Goal: Task Accomplishment & Management: Complete application form

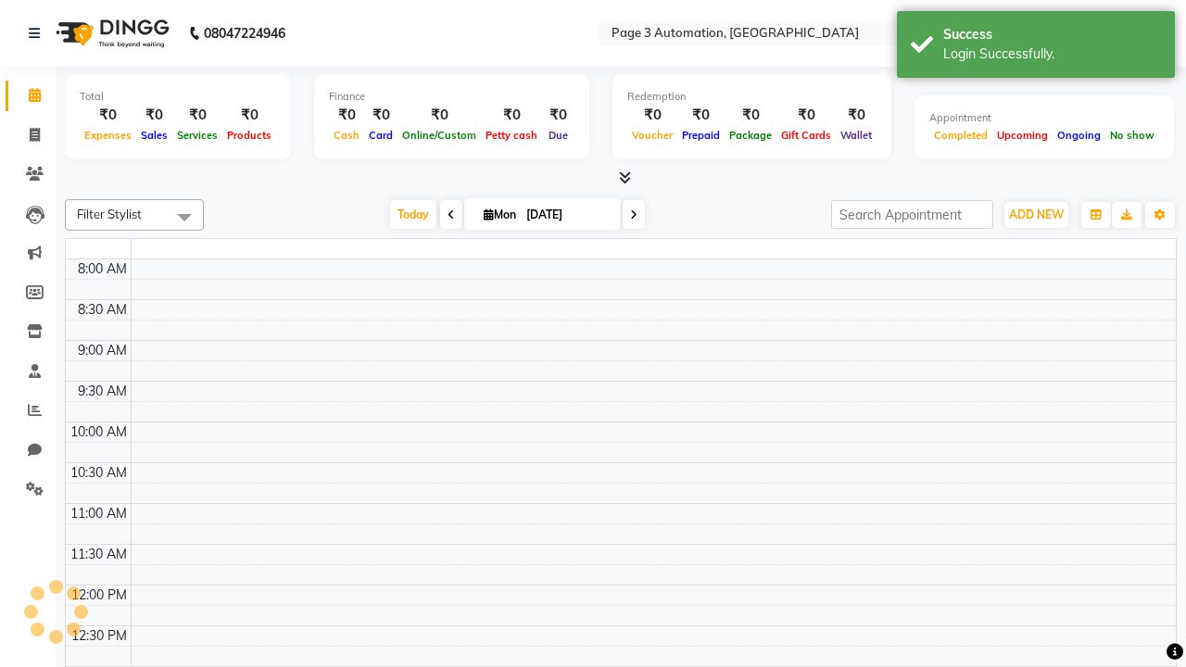
select select "en"
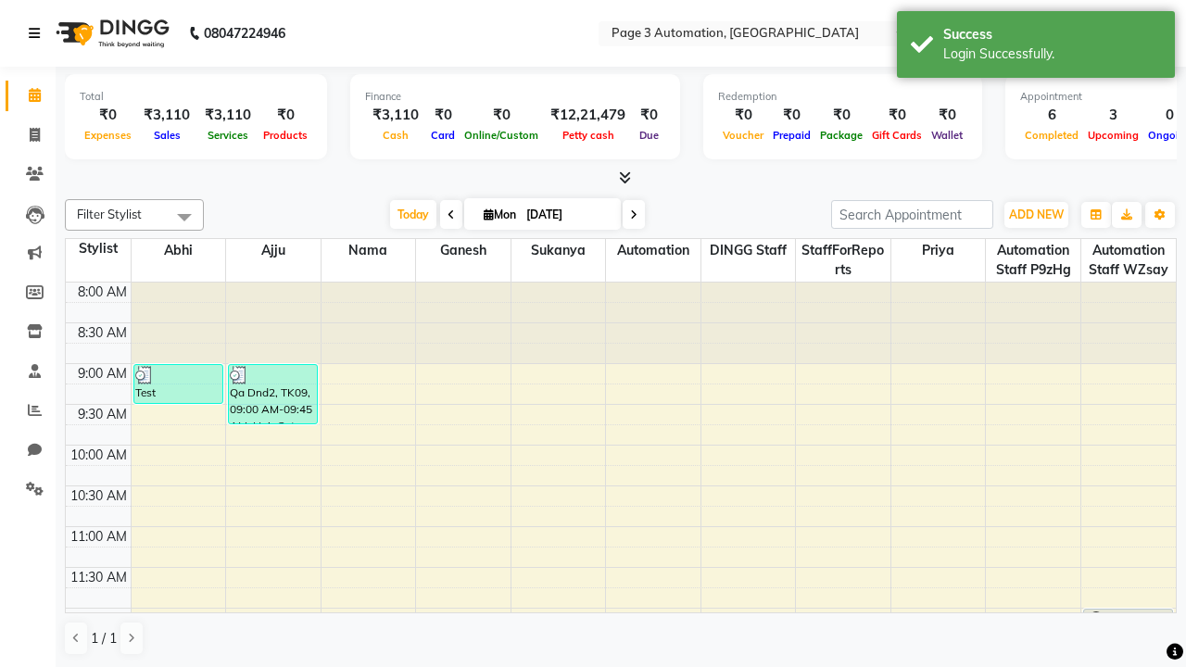
click at [38, 33] on icon at bounding box center [34, 33] width 11 height 13
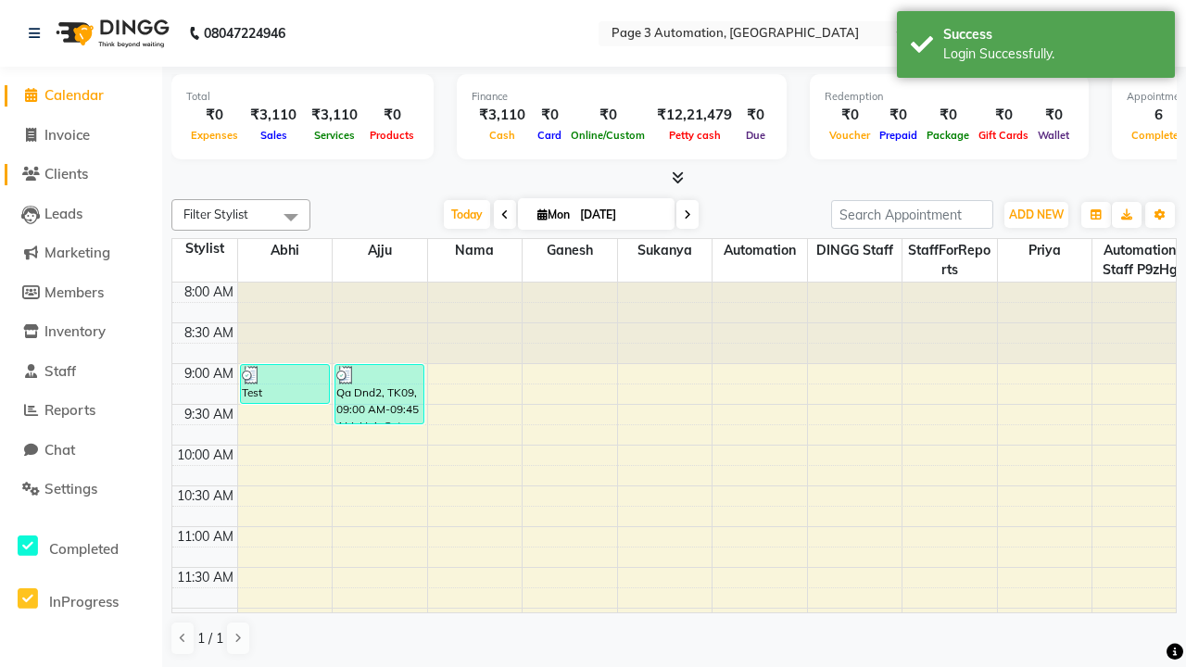
click at [81, 174] on span "Clients" at bounding box center [66, 174] width 44 height 18
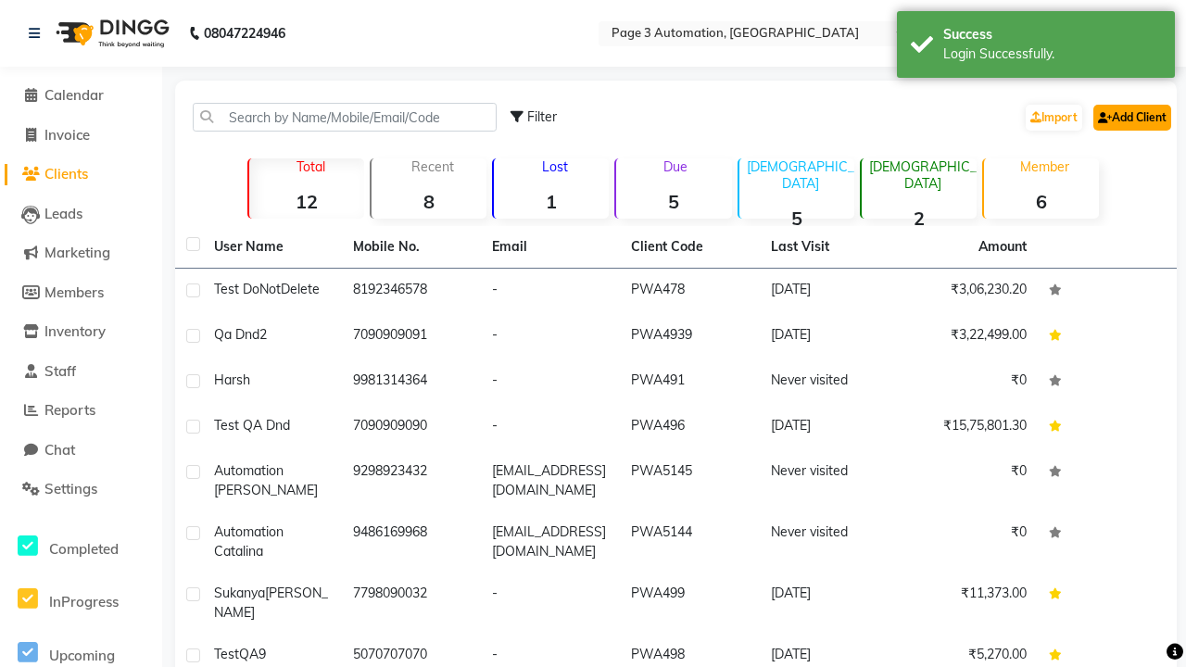
click at [1131, 117] on link "Add Client" at bounding box center [1132, 118] width 78 height 26
select select "22"
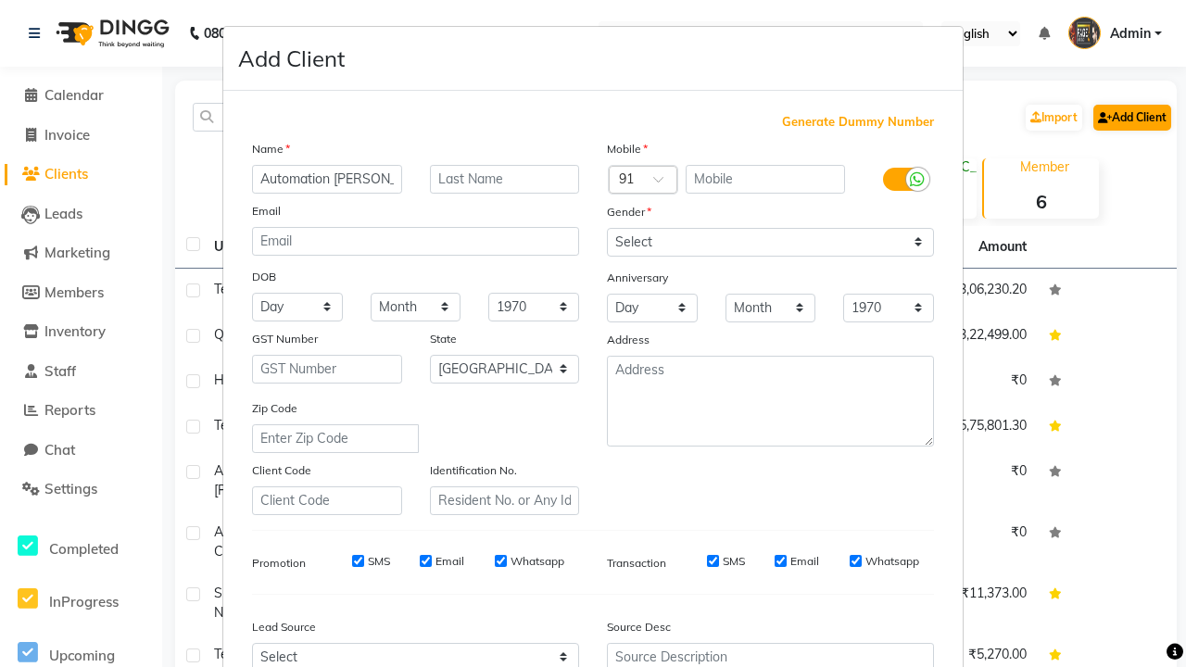
type input "Automation [PERSON_NAME]"
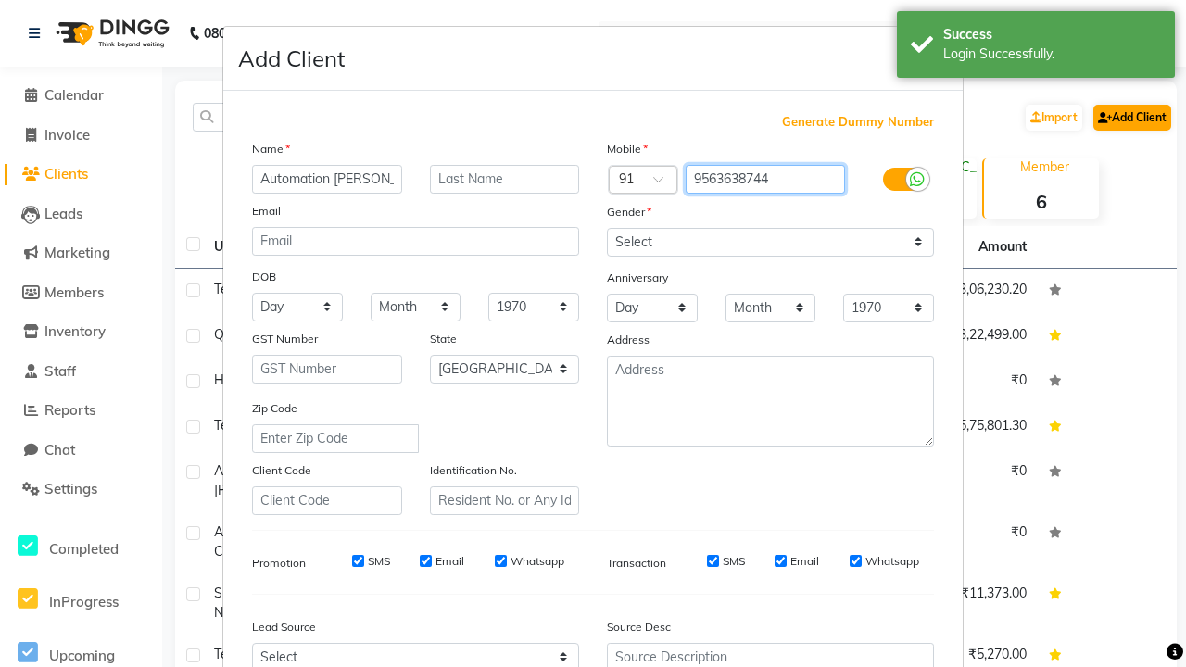
type input "9563638744"
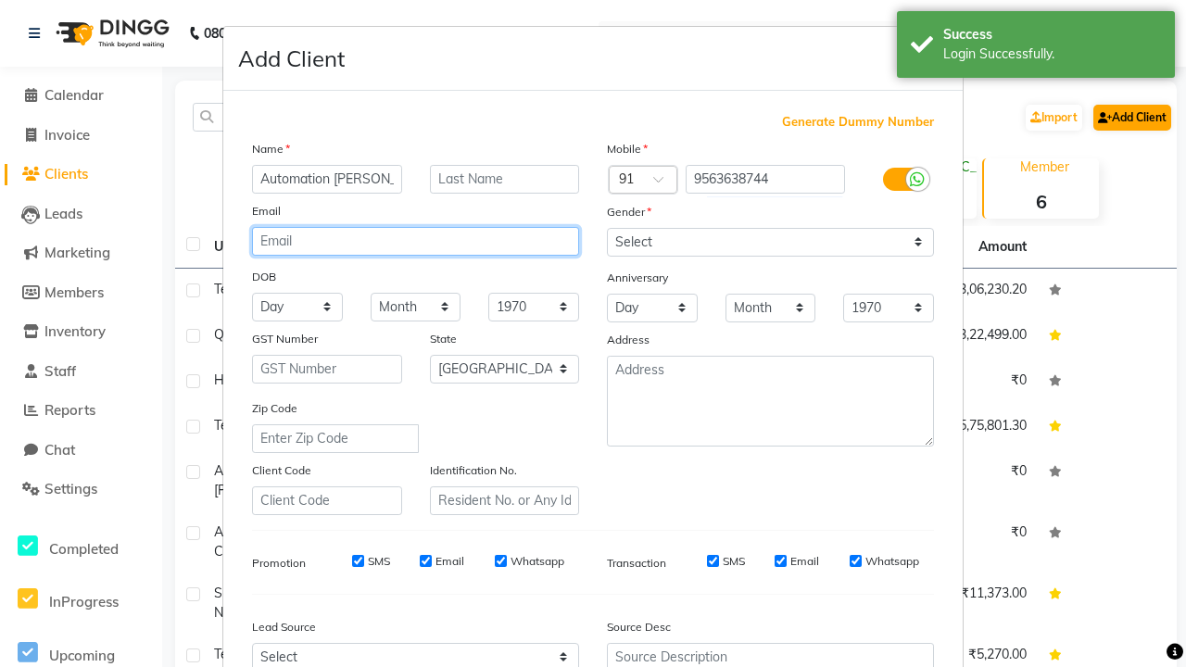
type input "[EMAIL_ADDRESS][DOMAIN_NAME]"
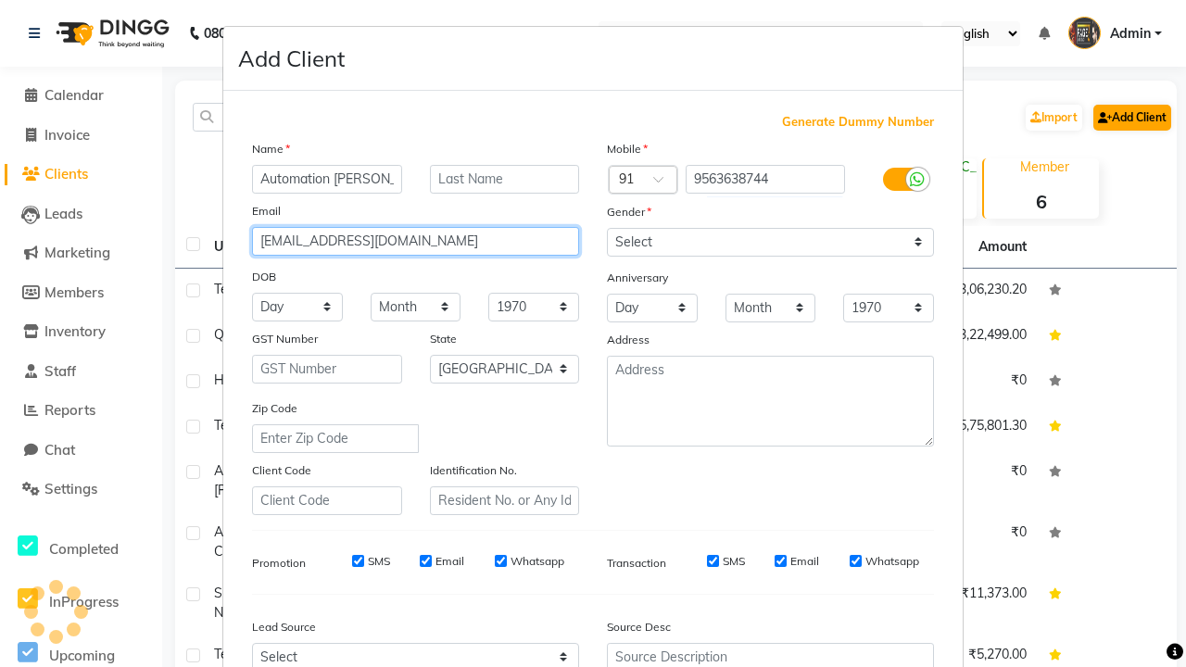
select select "[DEMOGRAPHIC_DATA]"
type input "[EMAIL_ADDRESS][DOMAIN_NAME]"
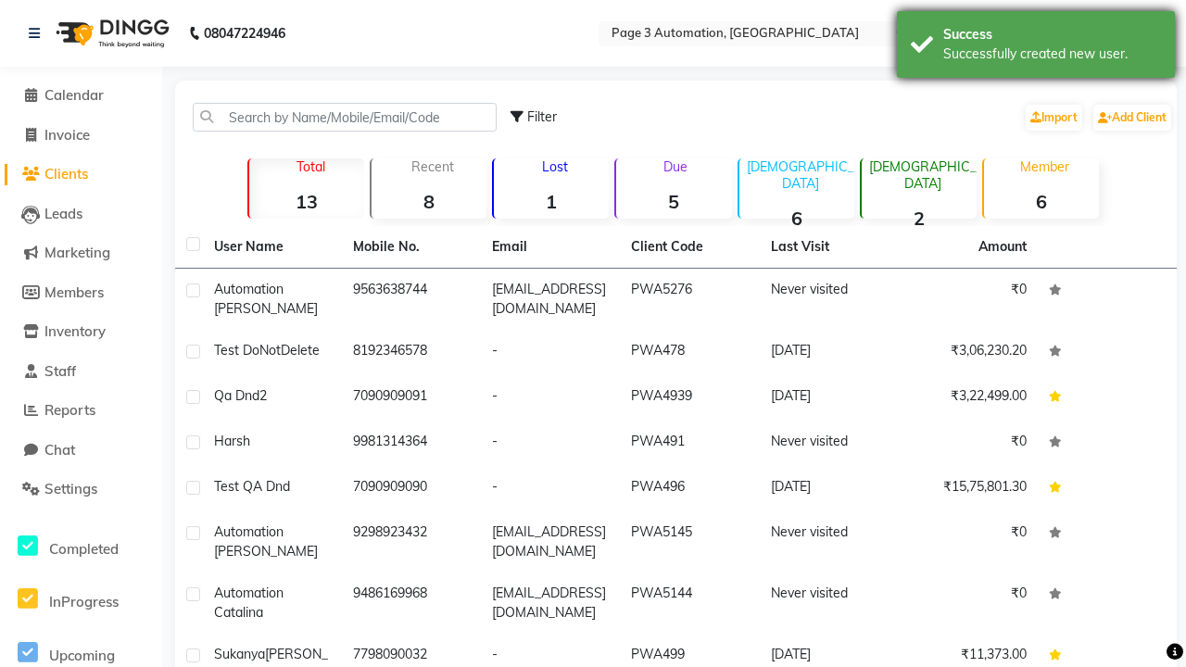
click at [1036, 47] on div "Successfully created new user." at bounding box center [1052, 53] width 218 height 19
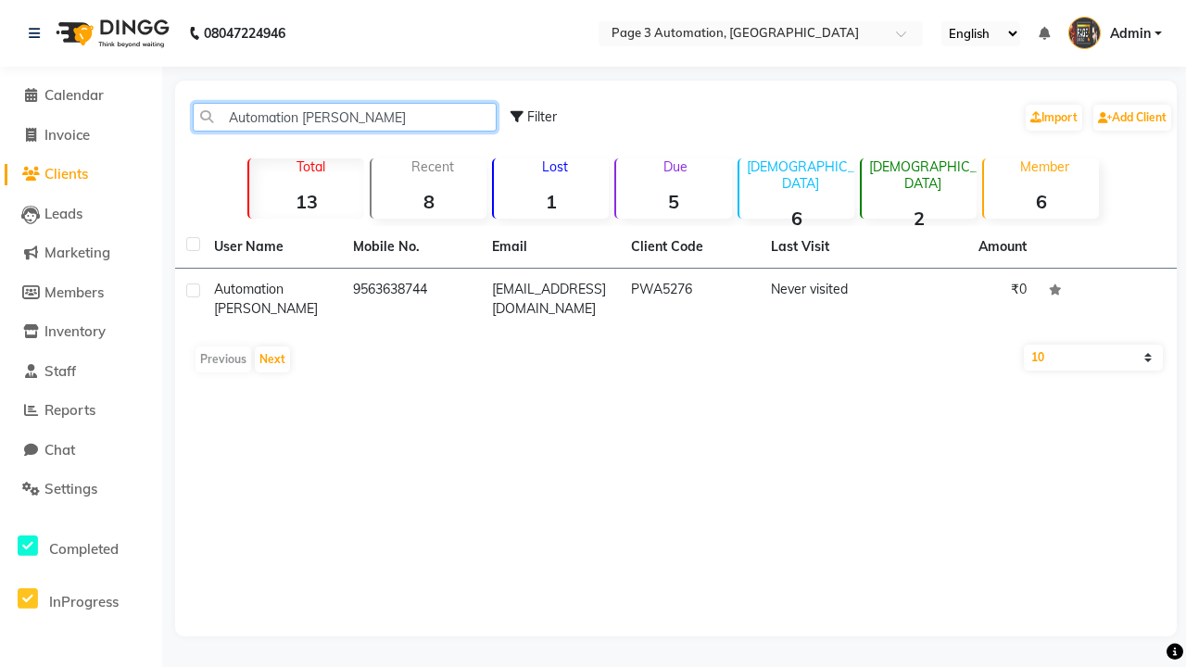
type input "Automation [PERSON_NAME]"
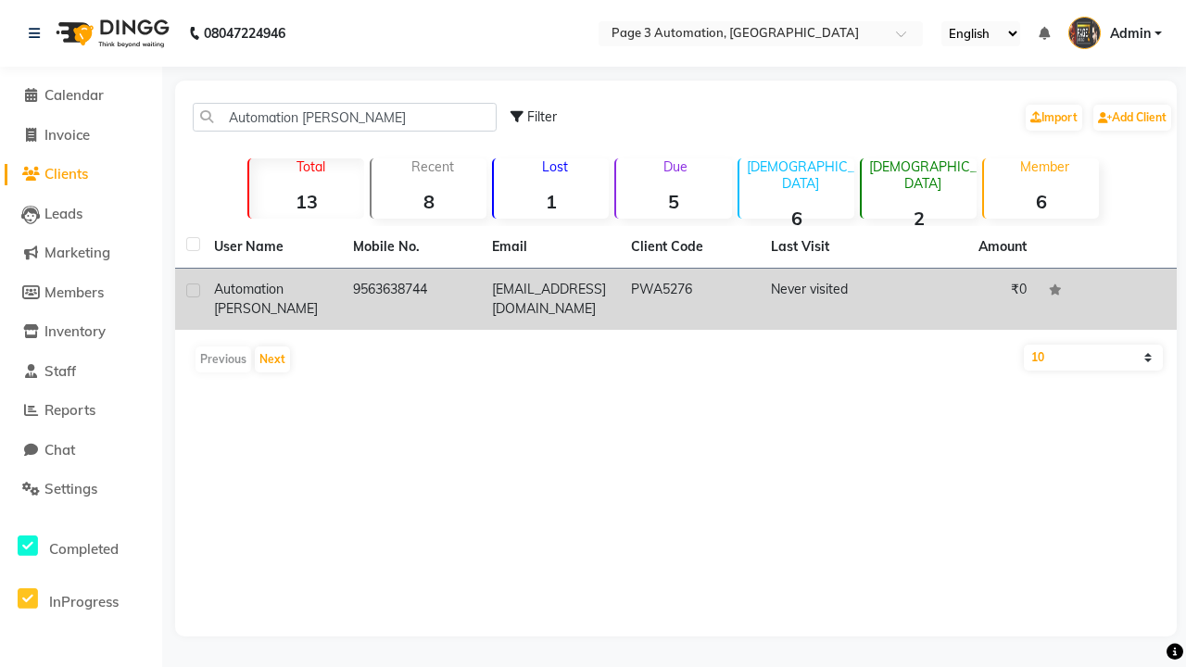
click at [676, 299] on td "PWA5276" at bounding box center [689, 299] width 139 height 61
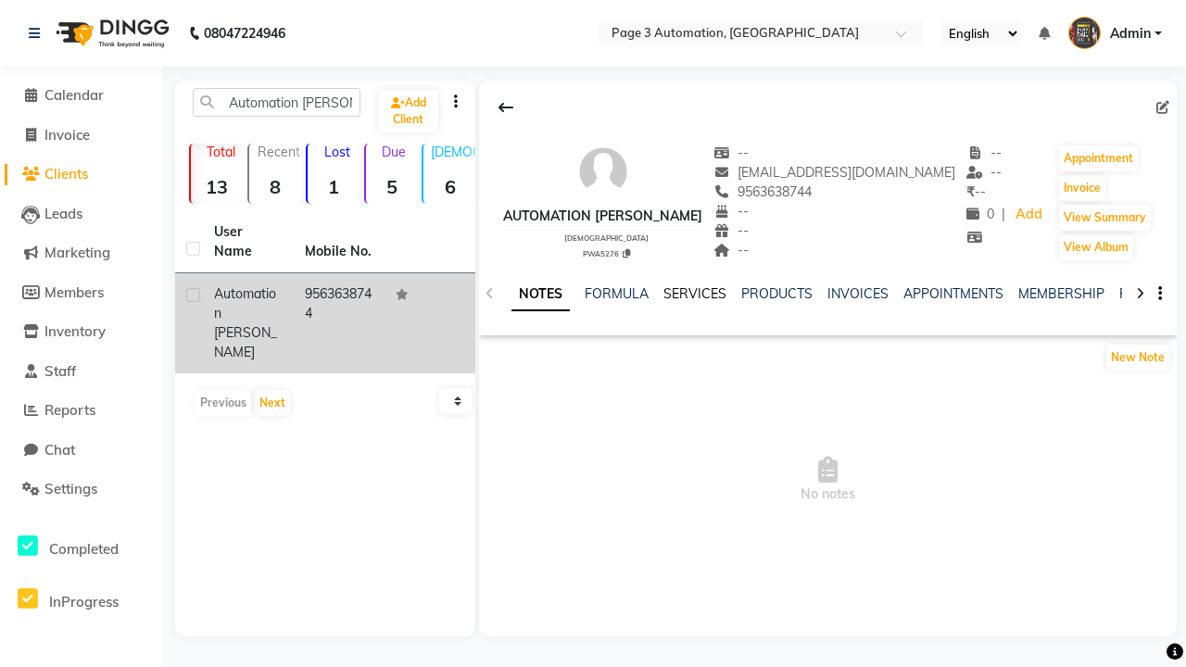
click at [540, 294] on link "NOTES" at bounding box center [541, 294] width 58 height 33
click at [695, 294] on link "SERVICES" at bounding box center [694, 293] width 63 height 17
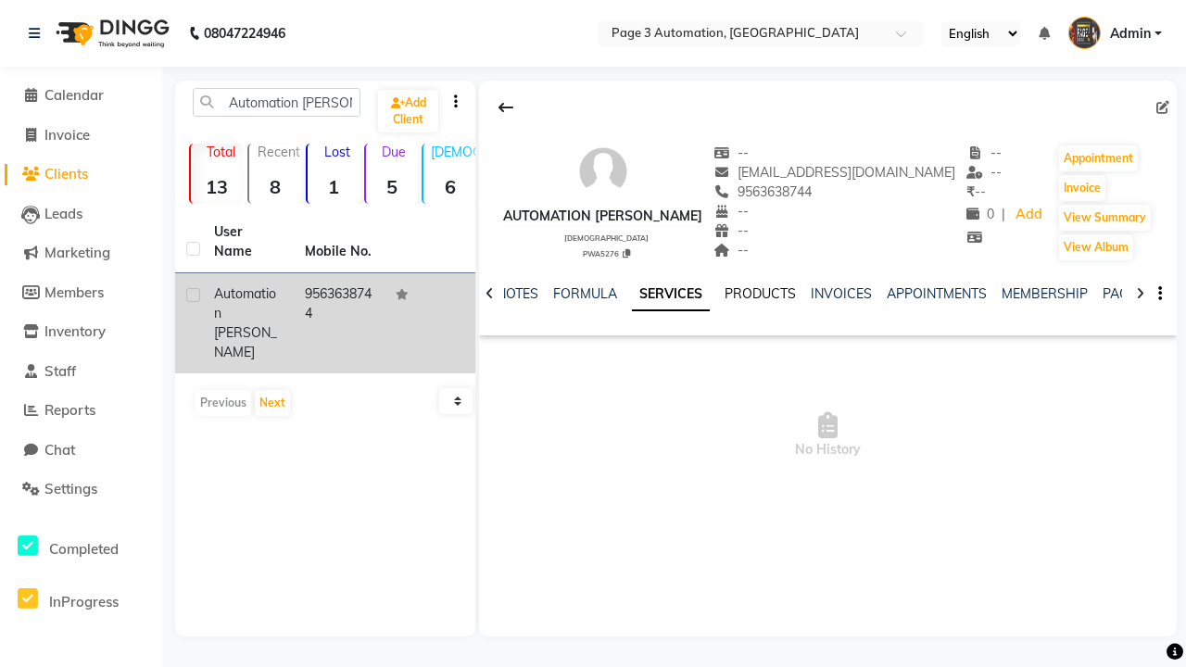
click at [760, 294] on link "PRODUCTS" at bounding box center [760, 293] width 71 height 17
click at [813, 294] on link "INVOICES" at bounding box center [828, 293] width 61 height 17
click at [892, 294] on link "APPOINTMENTS" at bounding box center [892, 293] width 100 height 17
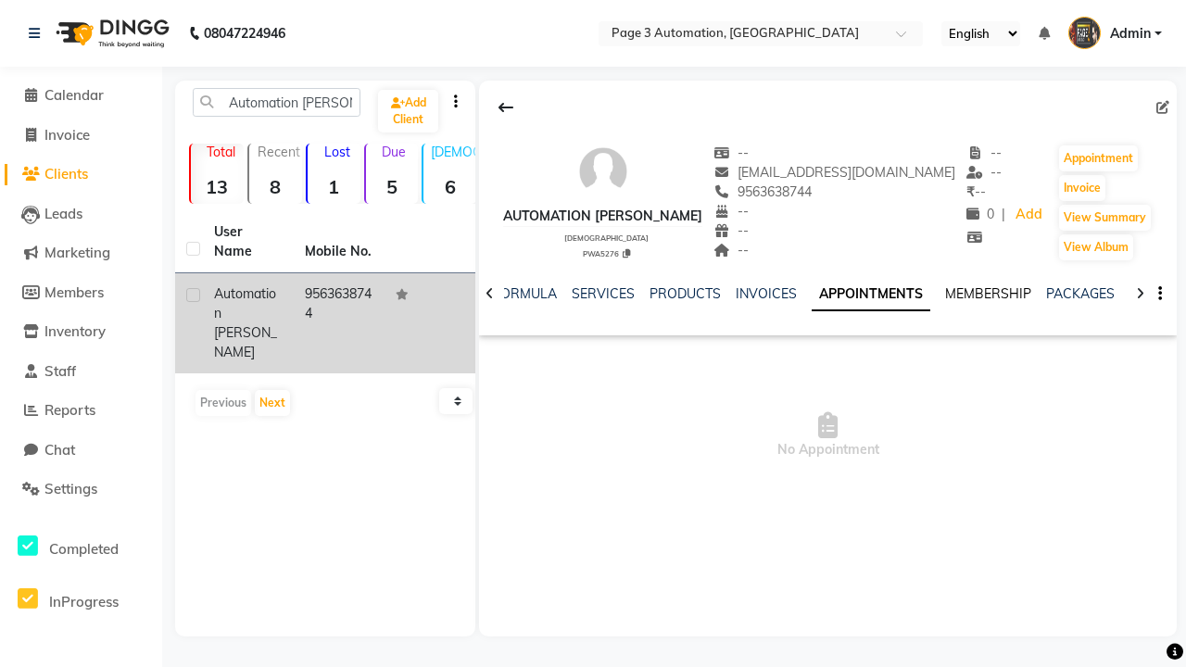
click at [945, 294] on link "MEMBERSHIP" at bounding box center [988, 293] width 86 height 17
click at [853, 294] on link "PACKAGES" at bounding box center [887, 293] width 69 height 17
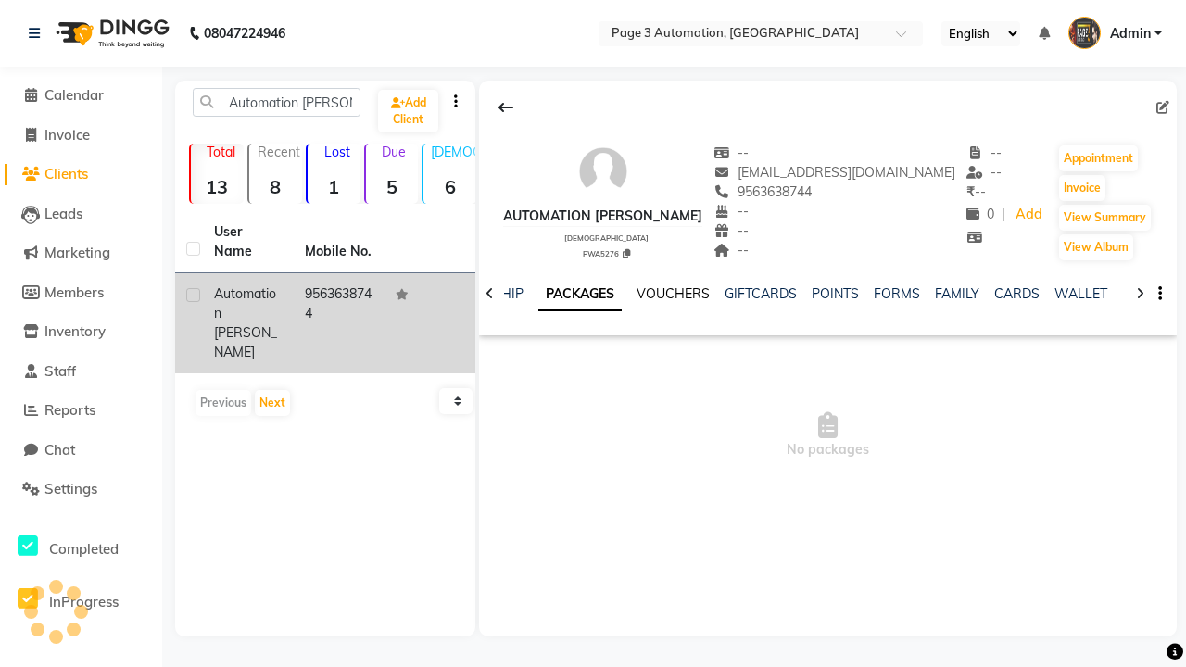
click at [710, 294] on link "VOUCHERS" at bounding box center [673, 293] width 73 height 17
click at [1116, 294] on link "GIFTCARDS" at bounding box center [1152, 293] width 72 height 17
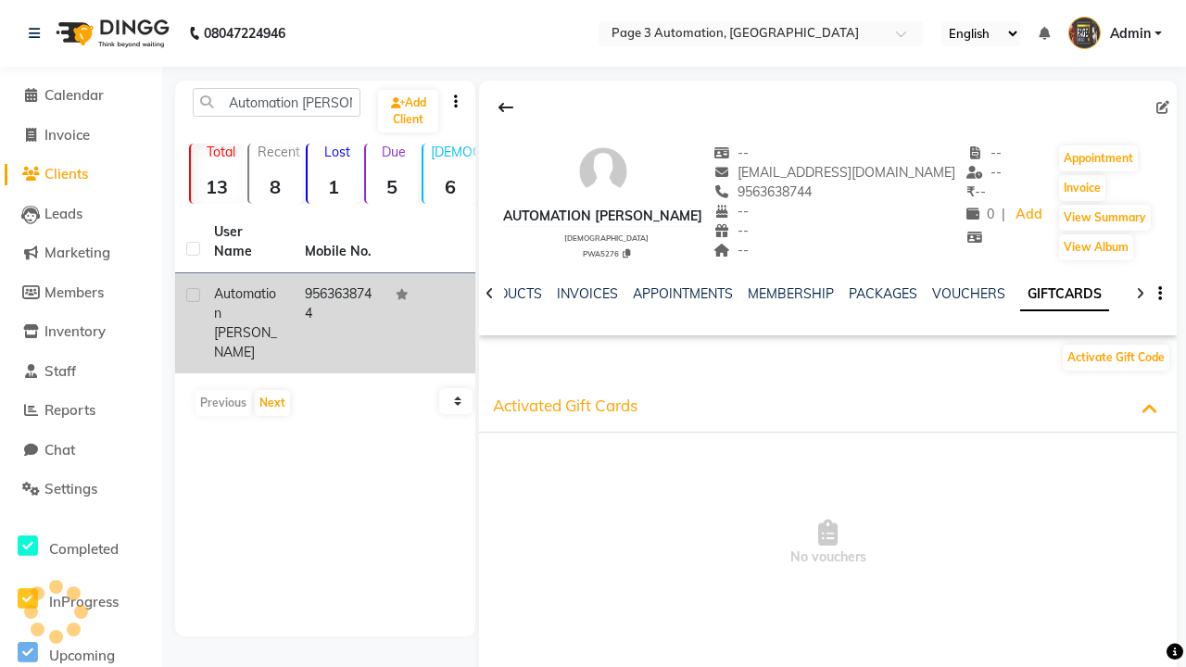
click at [1124, 294] on link "POINTS" at bounding box center [1147, 293] width 47 height 17
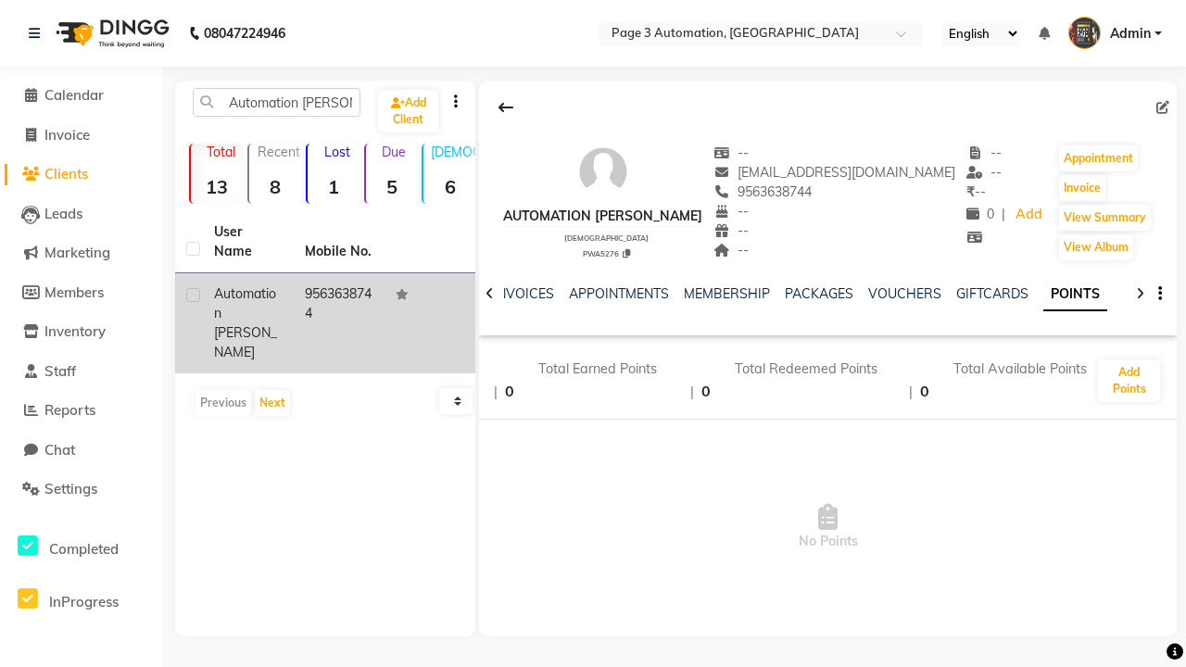
click at [1183, 294] on link "FAMILY" at bounding box center [1205, 293] width 44 height 17
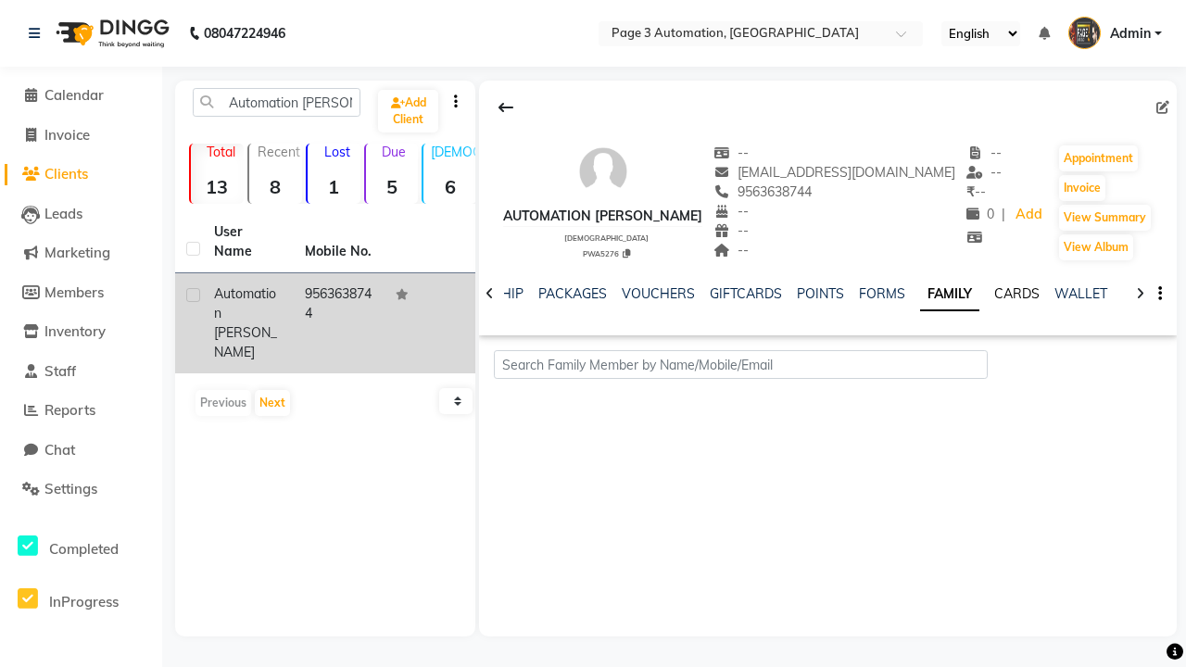
click at [1040, 294] on link "CARDS" at bounding box center [1016, 293] width 45 height 17
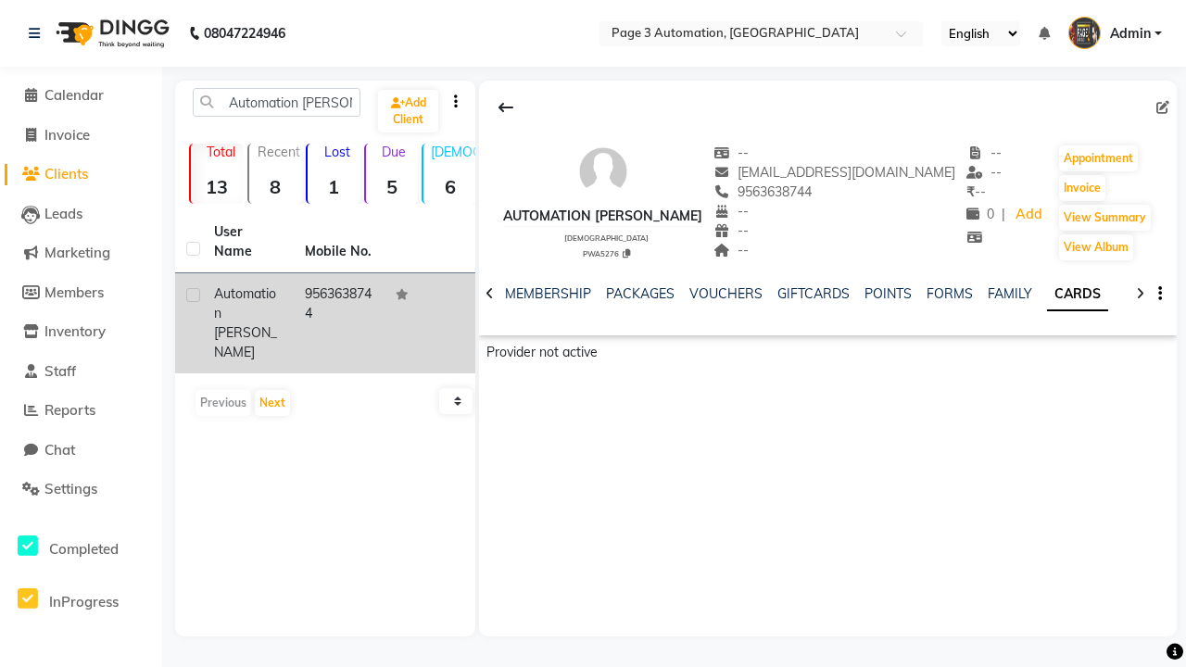
click at [1123, 294] on link "WALLET" at bounding box center [1149, 293] width 53 height 17
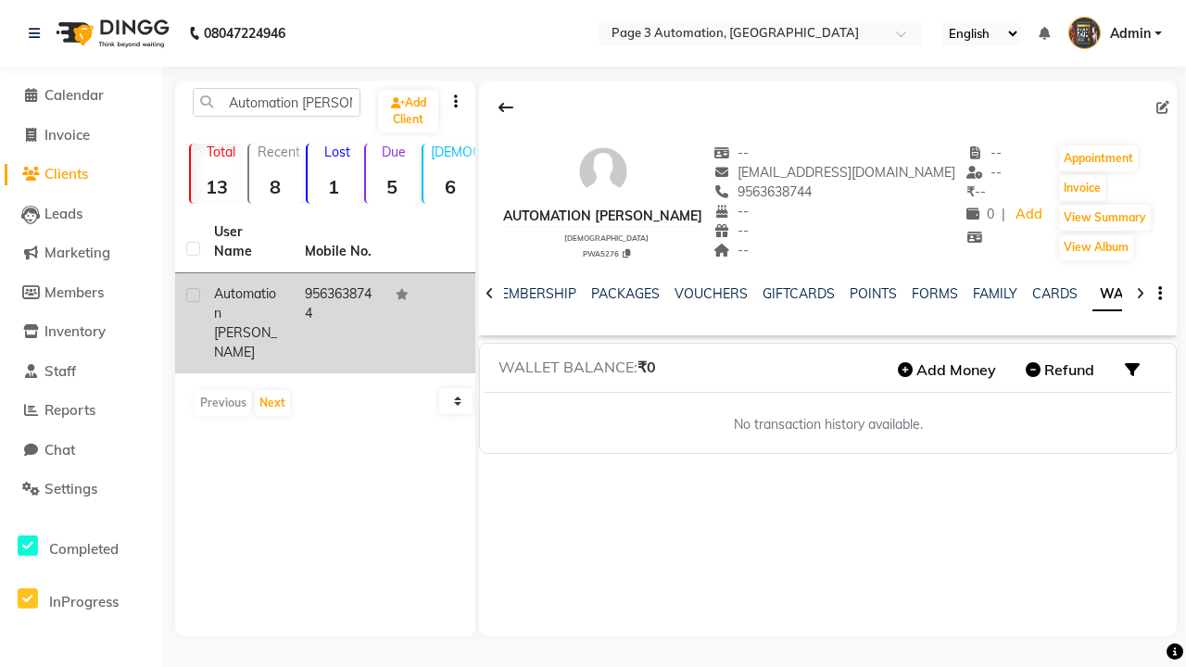
scroll to position [0, 385]
click at [506, 107] on icon at bounding box center [506, 107] width 15 height 15
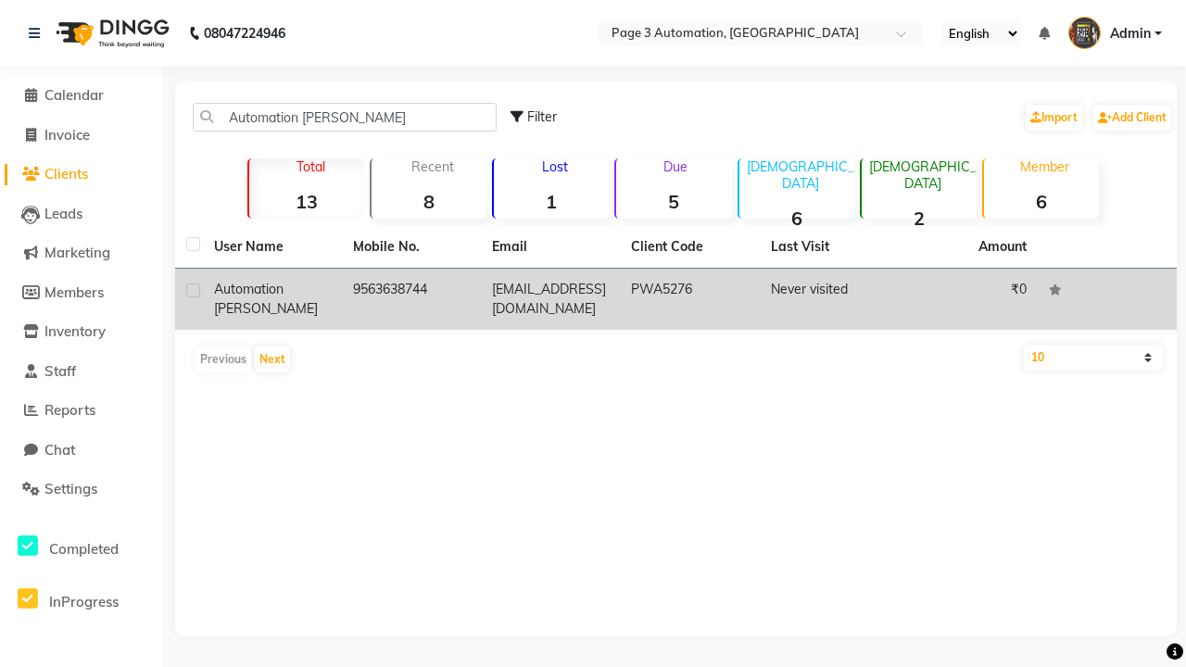
click at [193, 290] on label at bounding box center [193, 291] width 14 height 14
click at [193, 290] on input "checkbox" at bounding box center [192, 291] width 12 height 12
checkbox input "true"
